Goal: Information Seeking & Learning: Check status

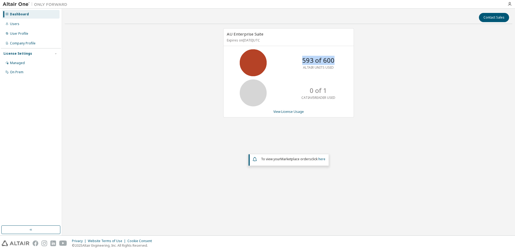
drag, startPoint x: 303, startPoint y: 59, endPoint x: 335, endPoint y: 60, distance: 31.5
click at [335, 60] on div "593 of 600 ALTAIR UNITS USED" at bounding box center [318, 62] width 43 height 27
drag, startPoint x: 335, startPoint y: 60, endPoint x: 383, endPoint y: 60, distance: 48.3
click at [383, 60] on div "AU Enterprise Suite Expires on December 31, 2025 UTC 593 of 600 ALTAIR UNITS US…" at bounding box center [289, 109] width 448 height 163
click at [175, 72] on div "AU Enterprise Suite Expires on [DATE] UTC 593 of 600 ALTAIR UNITS USED 0 of 1 C…" at bounding box center [289, 109] width 448 height 163
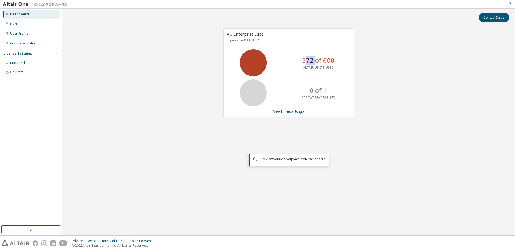
drag, startPoint x: 307, startPoint y: 59, endPoint x: 317, endPoint y: 60, distance: 10.5
click at [317, 60] on p "572 of 600" at bounding box center [318, 60] width 32 height 9
click at [169, 71] on div "AU Enterprise Suite Expires on [DATE] UTC 593 of 600 ALTAIR UNITS USED 0 of 1 C…" at bounding box center [289, 109] width 448 height 163
